Goal: Information Seeking & Learning: Learn about a topic

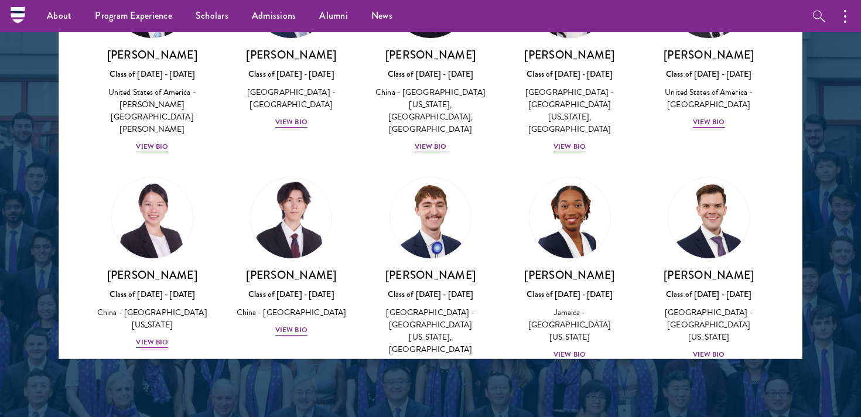
scroll to position [5590, 0]
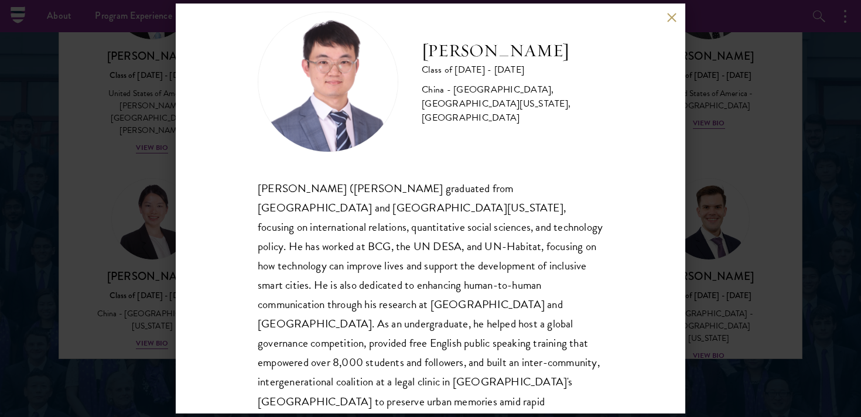
scroll to position [32, 0]
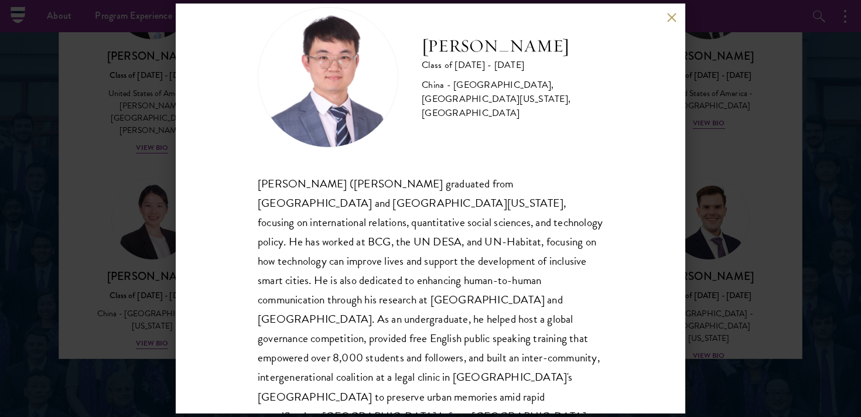
click at [668, 16] on button at bounding box center [671, 17] width 10 height 10
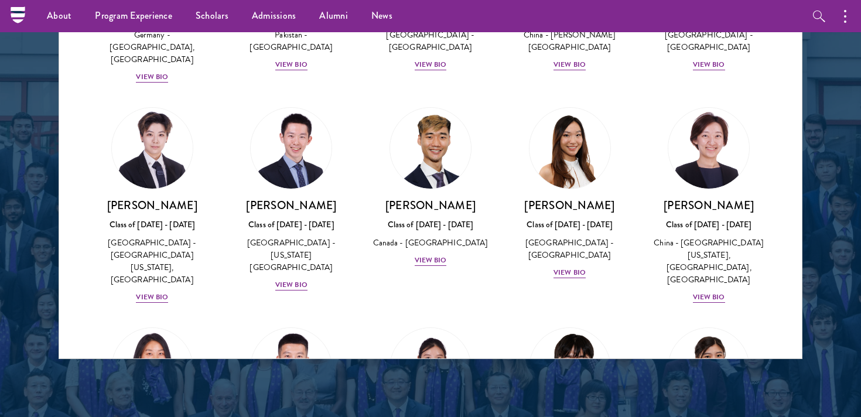
scroll to position [3076, 0]
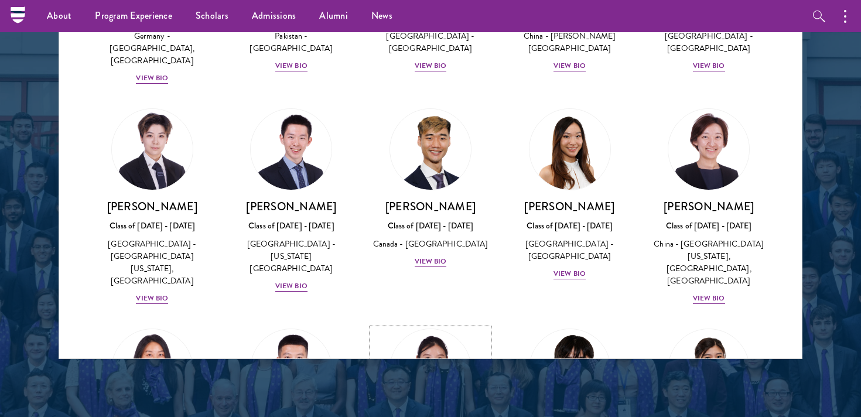
click at [440, 329] on link "[PERSON_NAME] Class of [DATE] - [DATE] [GEOGRAPHIC_DATA] - The [GEOGRAPHIC_DATA…" at bounding box center [430, 415] width 116 height 172
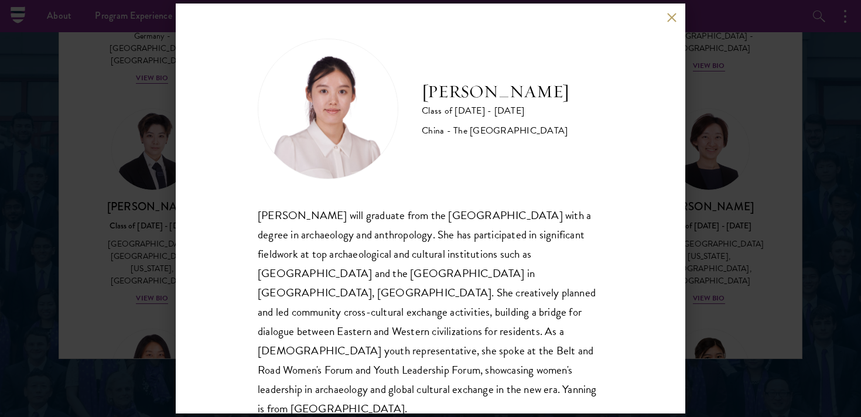
click at [679, 19] on div "[PERSON_NAME] Class of [DATE] - [DATE] [GEOGRAPHIC_DATA] - The [GEOGRAPHIC_DATA…" at bounding box center [430, 209] width 509 height 410
click at [676, 19] on button at bounding box center [671, 17] width 10 height 10
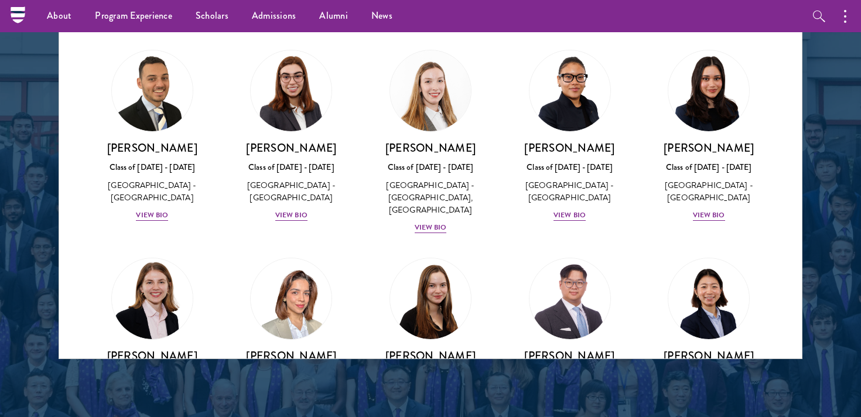
scroll to position [2718, 0]
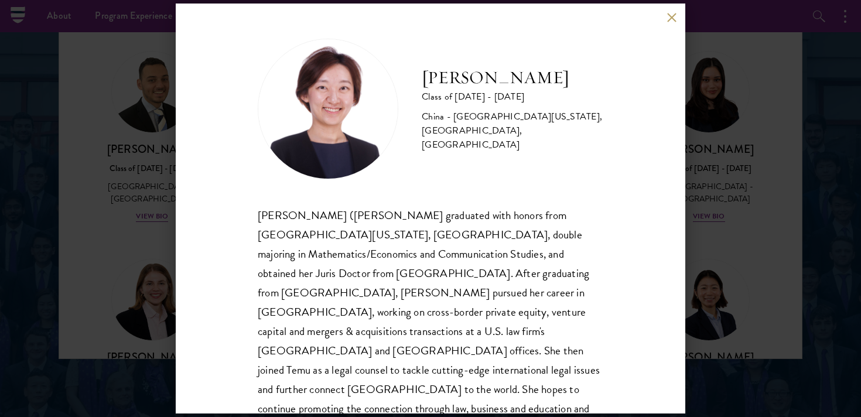
scroll to position [15, 0]
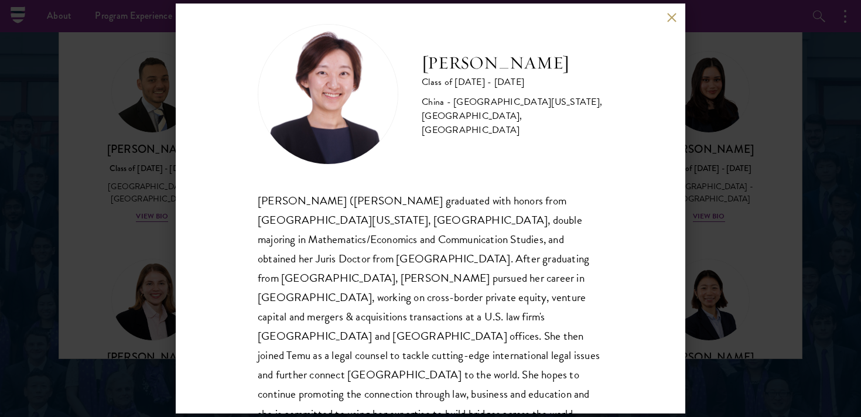
click at [673, 19] on button at bounding box center [671, 17] width 10 height 10
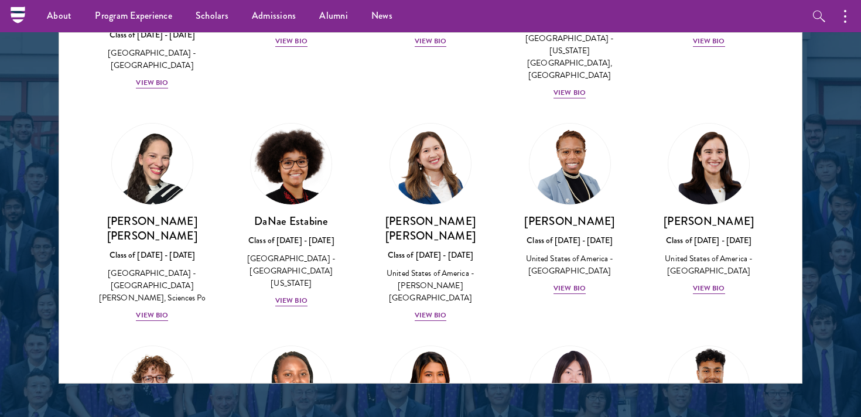
scroll to position [1516, 0]
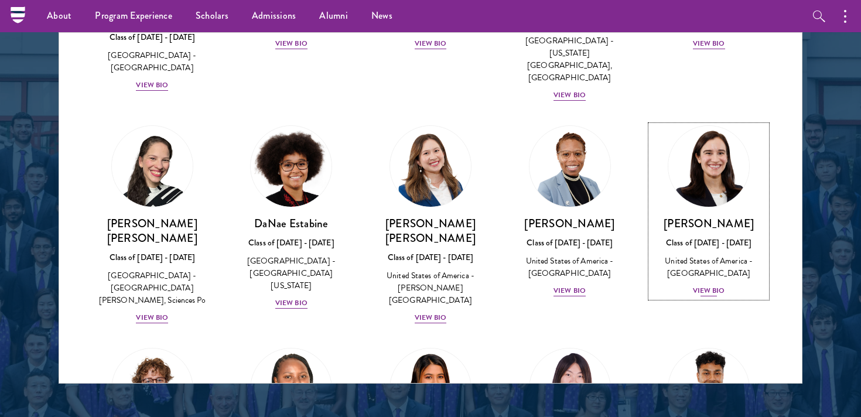
click at [678, 216] on div "[PERSON_NAME] Class of [DATE] - [DATE] [GEOGRAPHIC_DATA] - [GEOGRAPHIC_DATA] Vi…" at bounding box center [709, 256] width 116 height 81
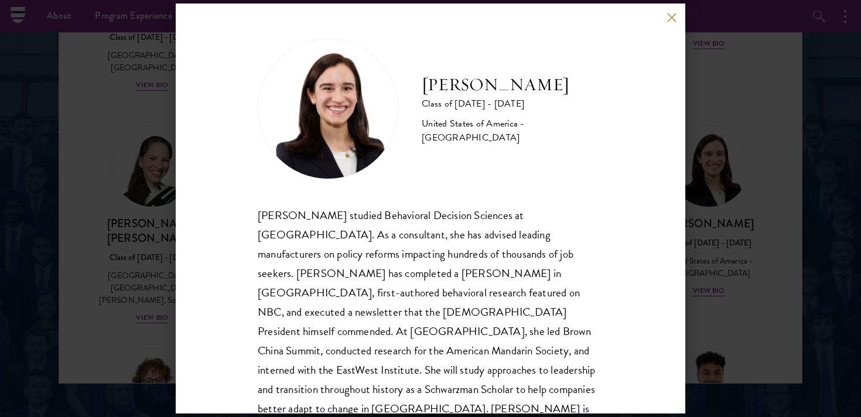
click at [665, 22] on div "[PERSON_NAME] Class of [DATE] - [DATE] [GEOGRAPHIC_DATA] - [GEOGRAPHIC_DATA] [P…" at bounding box center [430, 209] width 509 height 410
click at [671, 20] on button at bounding box center [671, 17] width 10 height 10
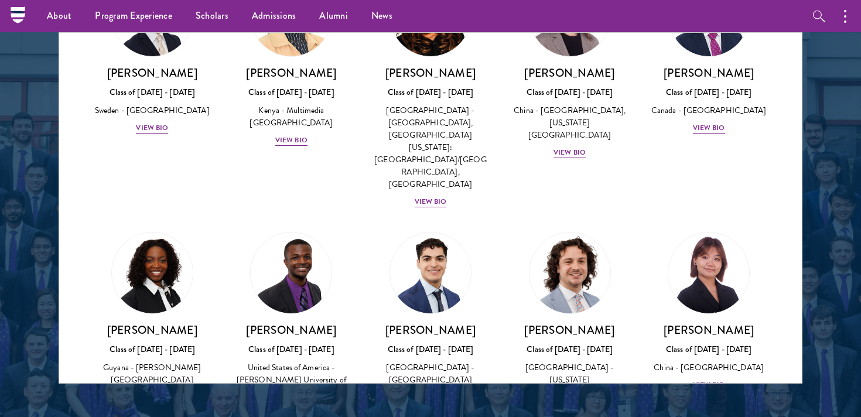
scroll to position [1891, 0]
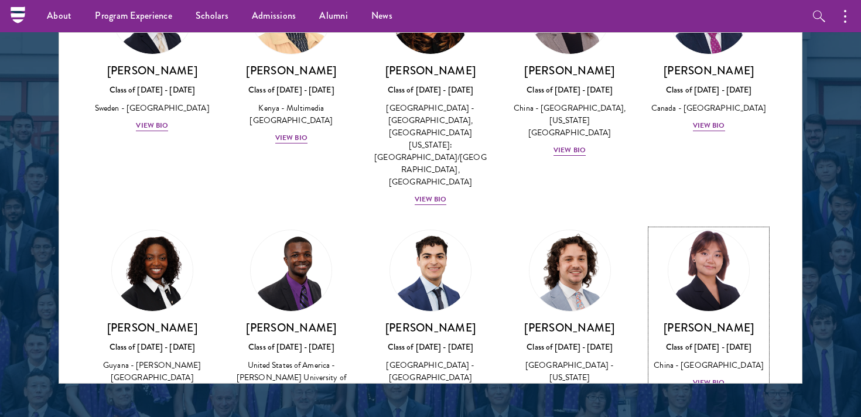
click at [703, 226] on img at bounding box center [708, 270] width 89 height 89
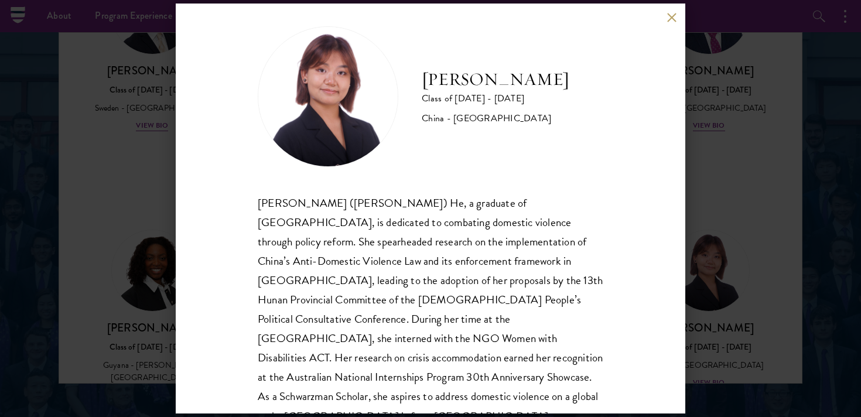
scroll to position [17, 0]
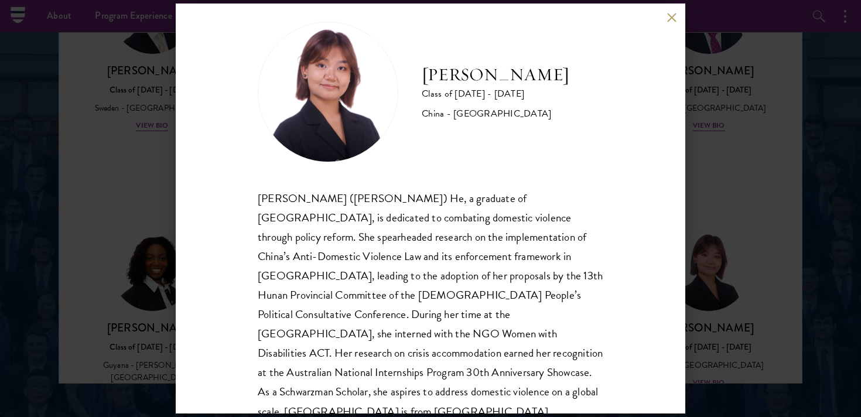
click at [675, 16] on button at bounding box center [671, 17] width 10 height 10
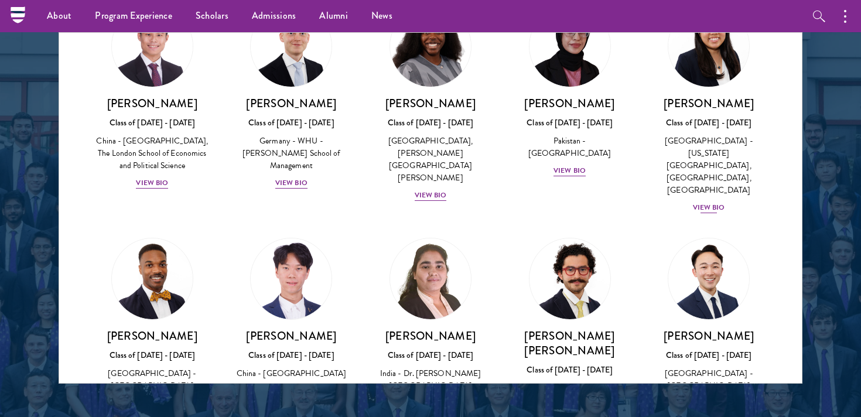
scroll to position [2330, 0]
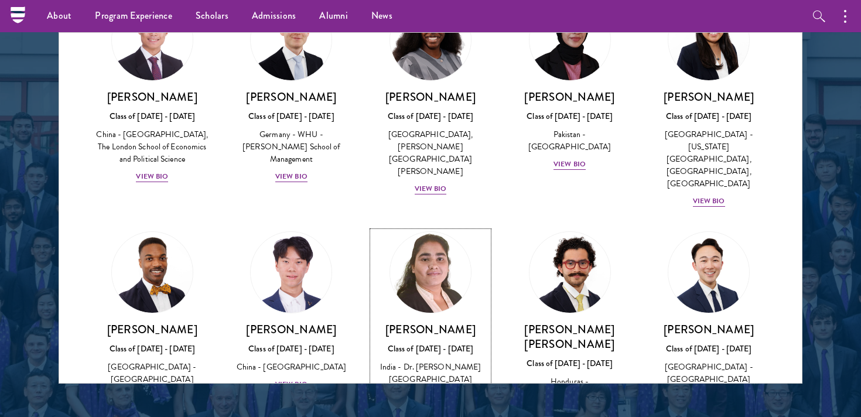
click at [457, 231] on link "[PERSON_NAME] Class of [DATE] - [DATE] [GEOGRAPHIC_DATA] - Dr. A P J [PERSON_NA…" at bounding box center [430, 317] width 116 height 172
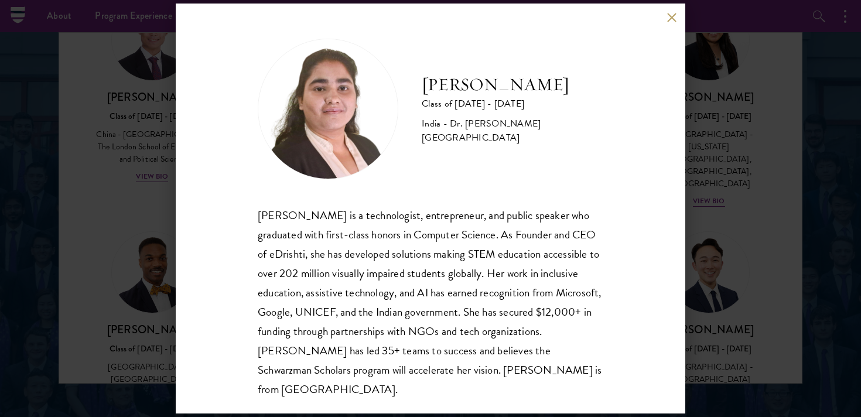
click at [671, 19] on button at bounding box center [671, 17] width 10 height 10
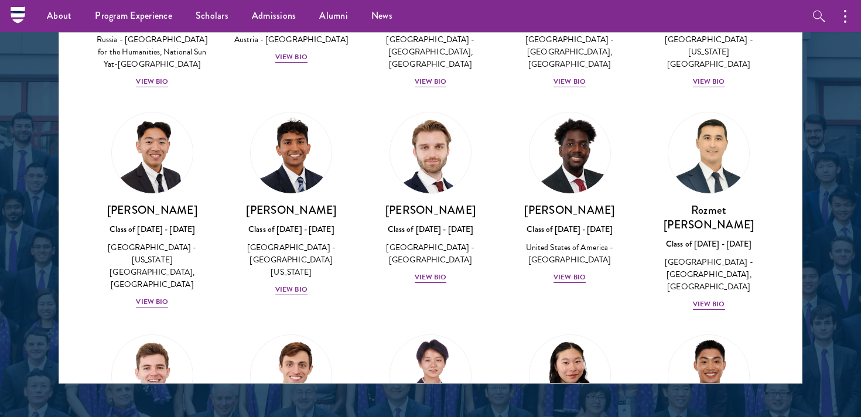
scroll to position [5237, 0]
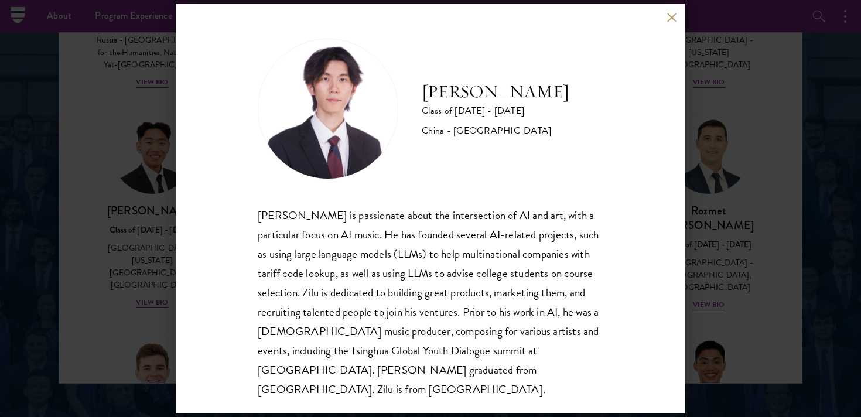
click at [150, 167] on div "[PERSON_NAME] Class of [DATE] - [DATE] [GEOGRAPHIC_DATA] - [GEOGRAPHIC_DATA] [P…" at bounding box center [430, 208] width 861 height 417
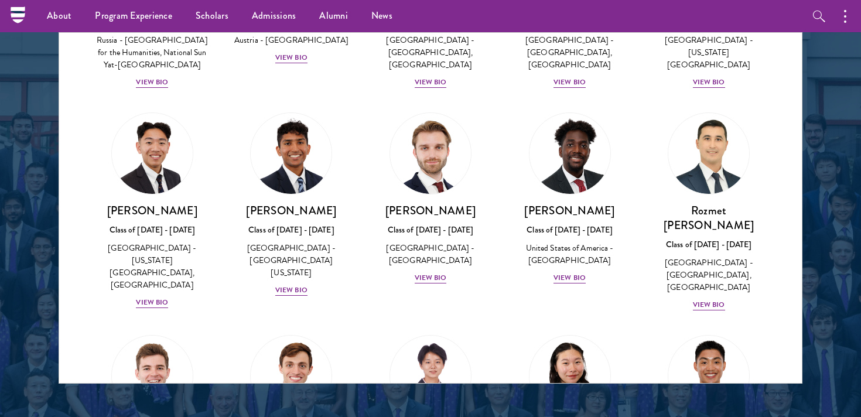
scroll to position [5450, 0]
